Goal: Task Accomplishment & Management: Complete application form

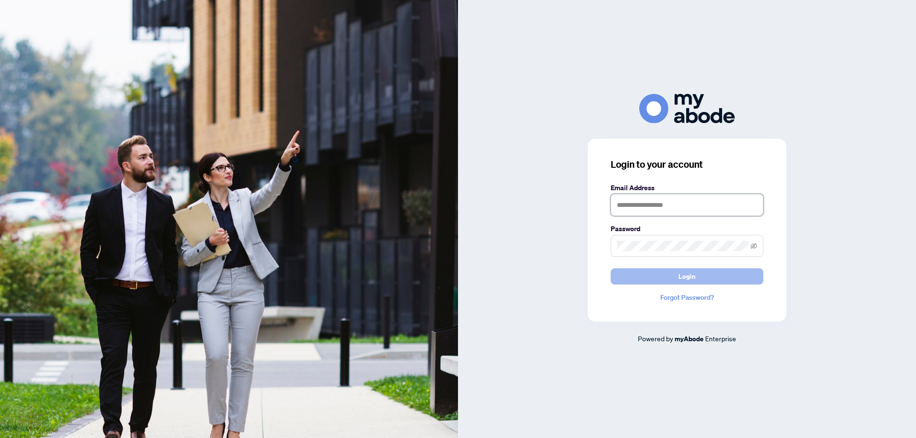
type input "**********"
click at [689, 276] on span "Login" at bounding box center [686, 276] width 17 height 15
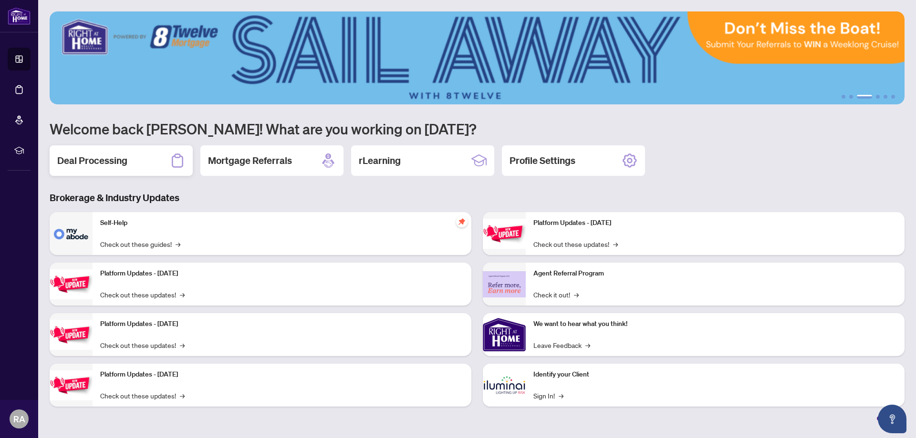
click at [109, 160] on h2 "Deal Processing" at bounding box center [92, 160] width 70 height 13
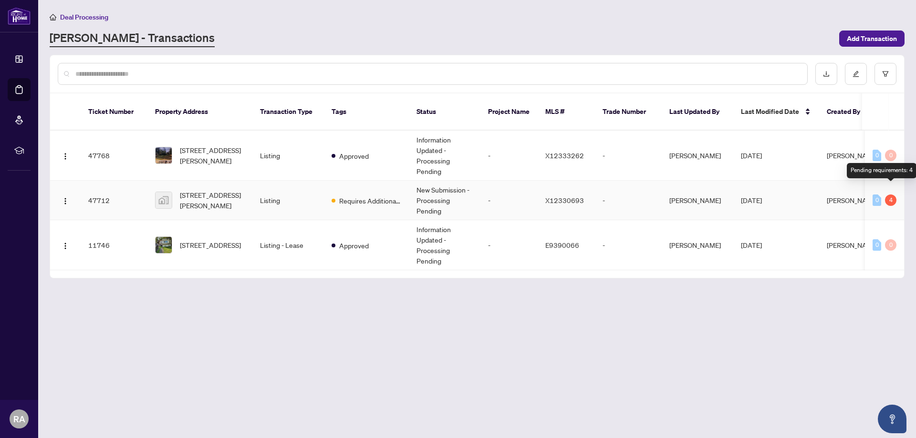
click at [891, 195] on div "4" at bounding box center [890, 200] width 11 height 11
click at [361, 196] on span "Requires Additional Docs" at bounding box center [370, 201] width 62 height 10
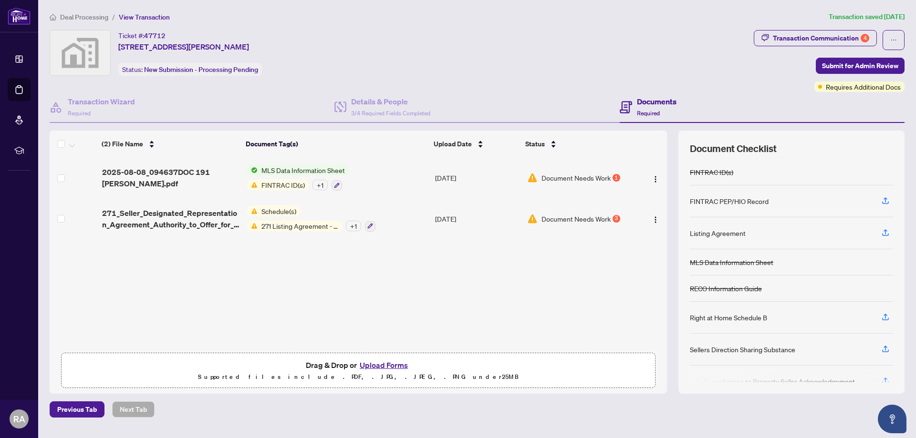
click at [379, 365] on button "Upload Forms" at bounding box center [384, 365] width 54 height 12
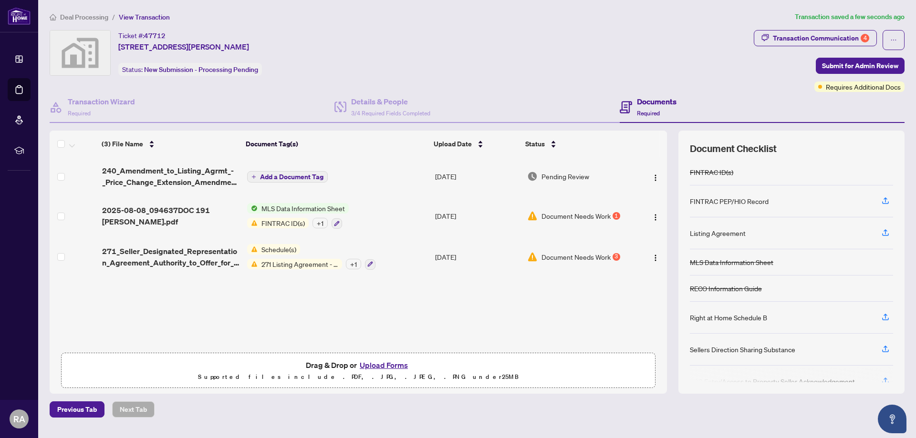
click at [85, 17] on span "Deal Processing" at bounding box center [84, 17] width 48 height 9
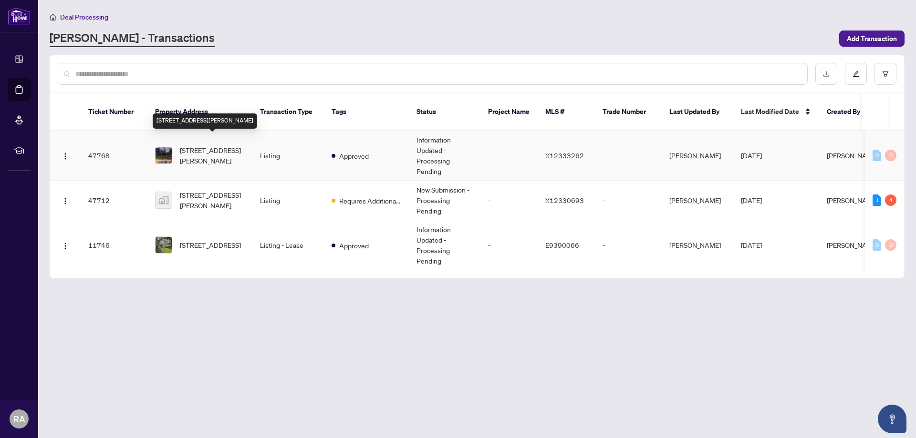
click at [212, 145] on span "[STREET_ADDRESS][PERSON_NAME]" at bounding box center [212, 155] width 65 height 21
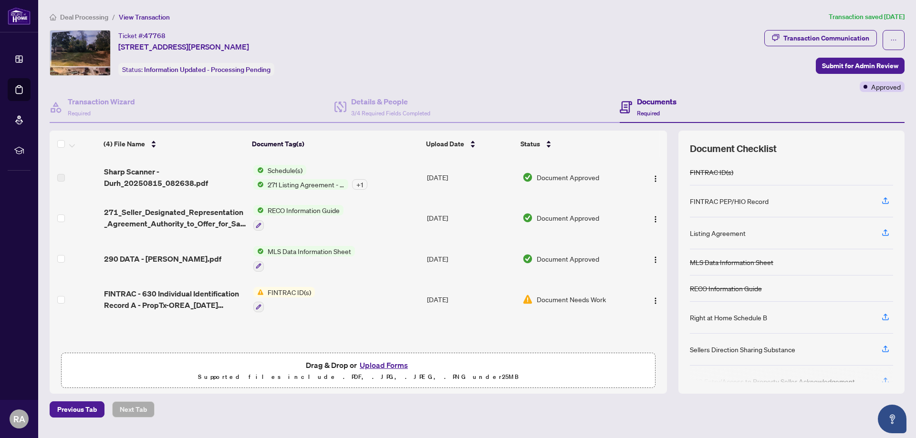
click at [372, 367] on button "Upload Forms" at bounding box center [384, 365] width 54 height 12
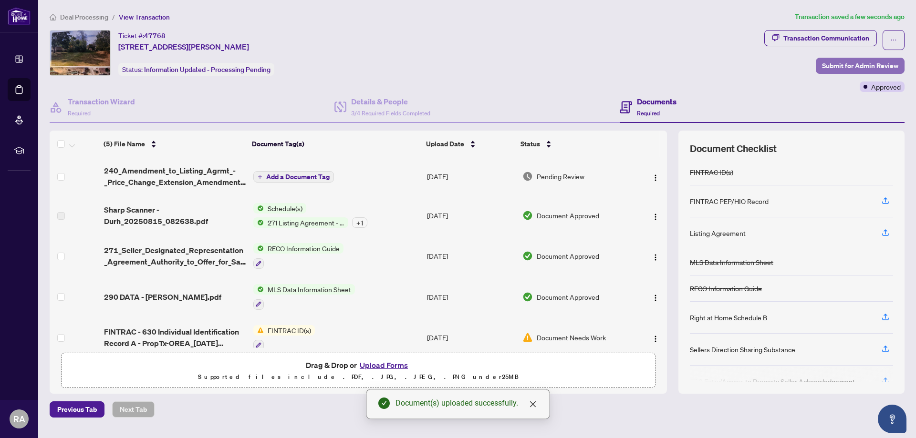
click at [844, 67] on span "Submit for Admin Review" at bounding box center [860, 65] width 76 height 15
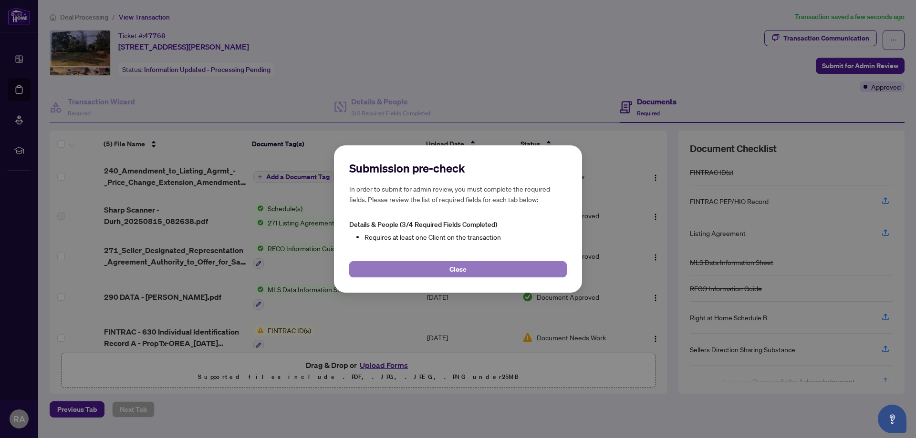
click at [457, 270] on span "Close" at bounding box center [457, 269] width 17 height 15
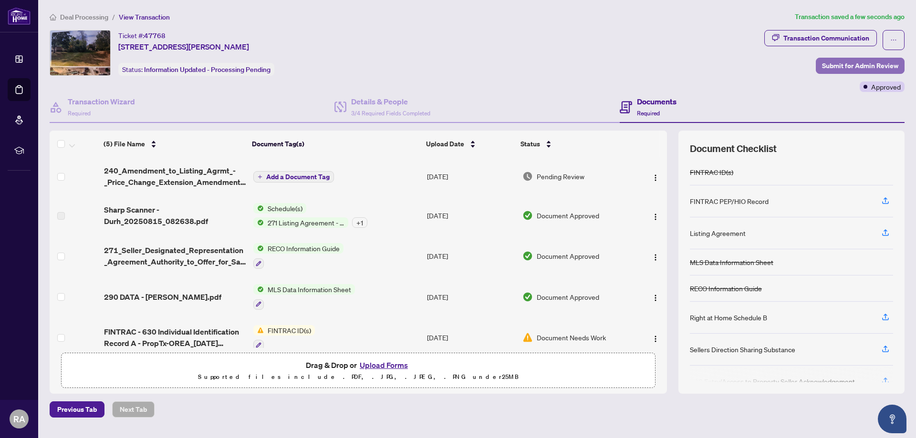
click at [838, 64] on span "Submit for Admin Review" at bounding box center [860, 65] width 76 height 15
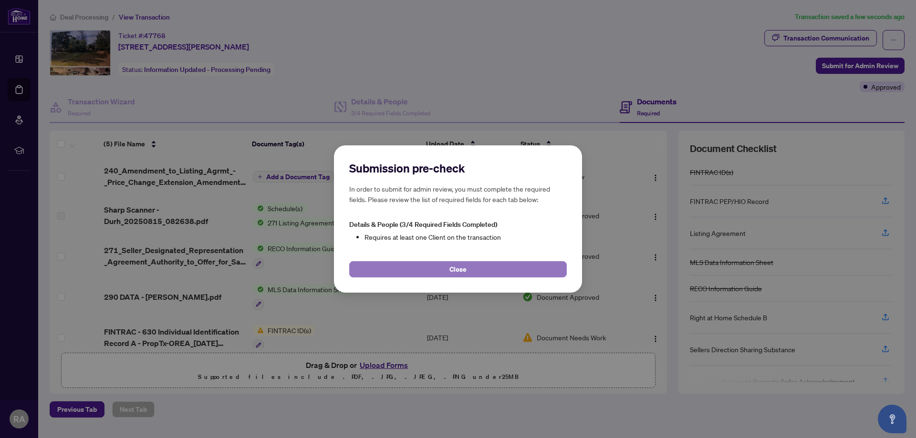
click at [458, 265] on span "Close" at bounding box center [457, 269] width 17 height 15
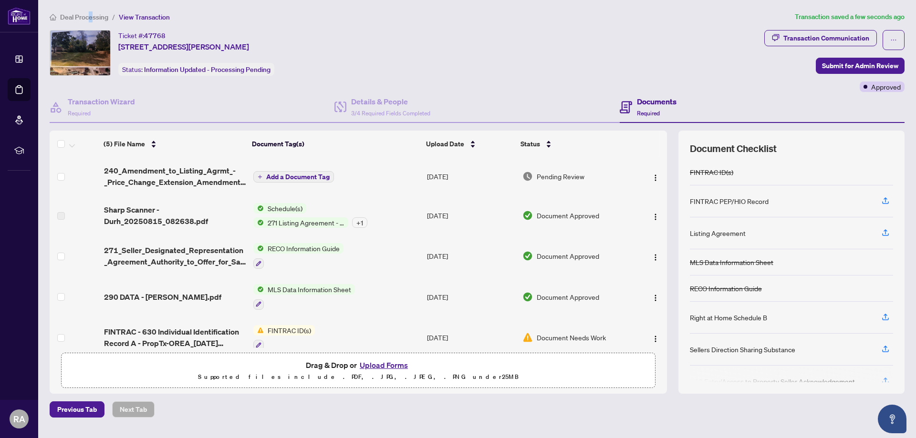
click at [92, 15] on span "Deal Processing" at bounding box center [84, 17] width 48 height 9
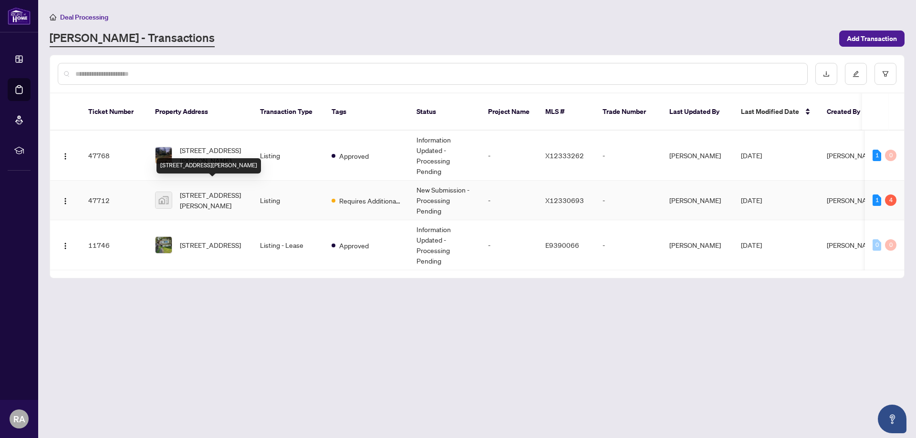
click at [203, 190] on span "[STREET_ADDRESS][PERSON_NAME]" at bounding box center [212, 200] width 65 height 21
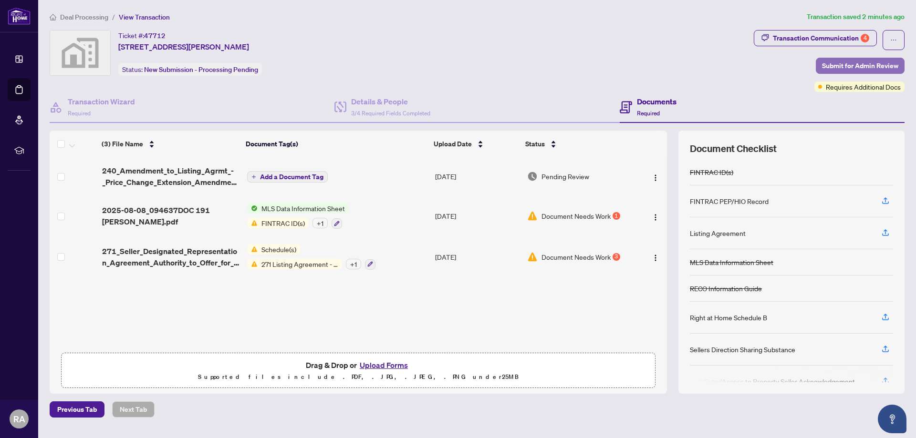
click at [846, 67] on span "Submit for Admin Review" at bounding box center [860, 65] width 76 height 15
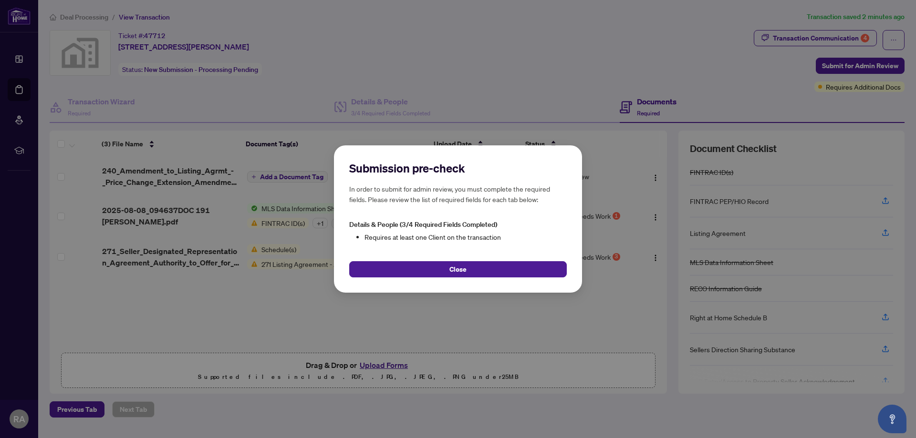
click at [457, 271] on span "Close" at bounding box center [457, 269] width 17 height 15
